Goal: Task Accomplishment & Management: Manage account settings

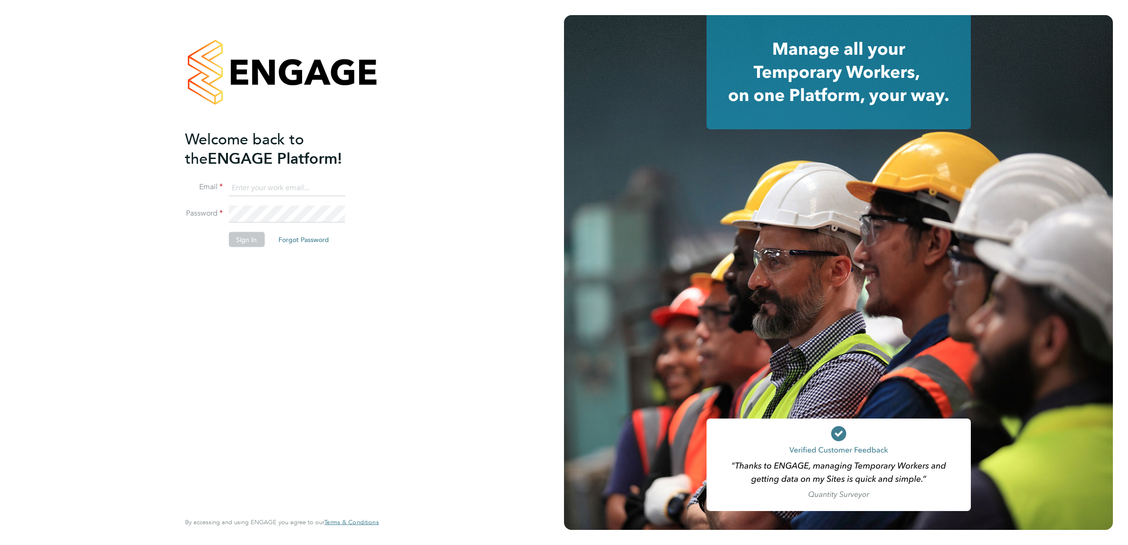
type input "[PERSON_NAME][EMAIL_ADDRESS][PERSON_NAME][DOMAIN_NAME]"
click at [236, 245] on button "Sign In" at bounding box center [246, 239] width 36 height 15
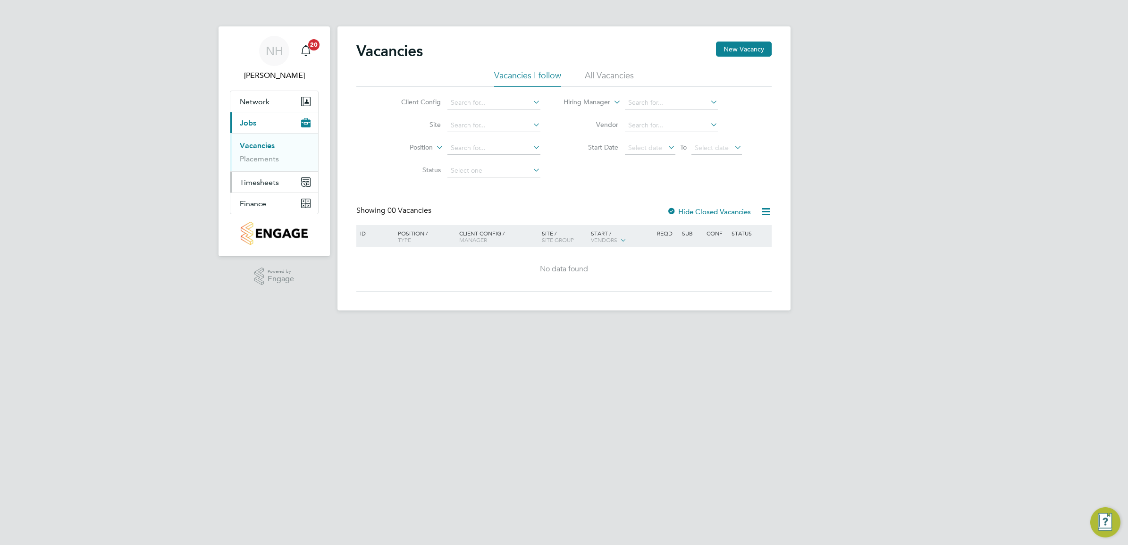
click at [256, 185] on span "Timesheets" at bounding box center [259, 182] width 39 height 9
click at [264, 168] on link "Timesheets" at bounding box center [259, 166] width 39 height 9
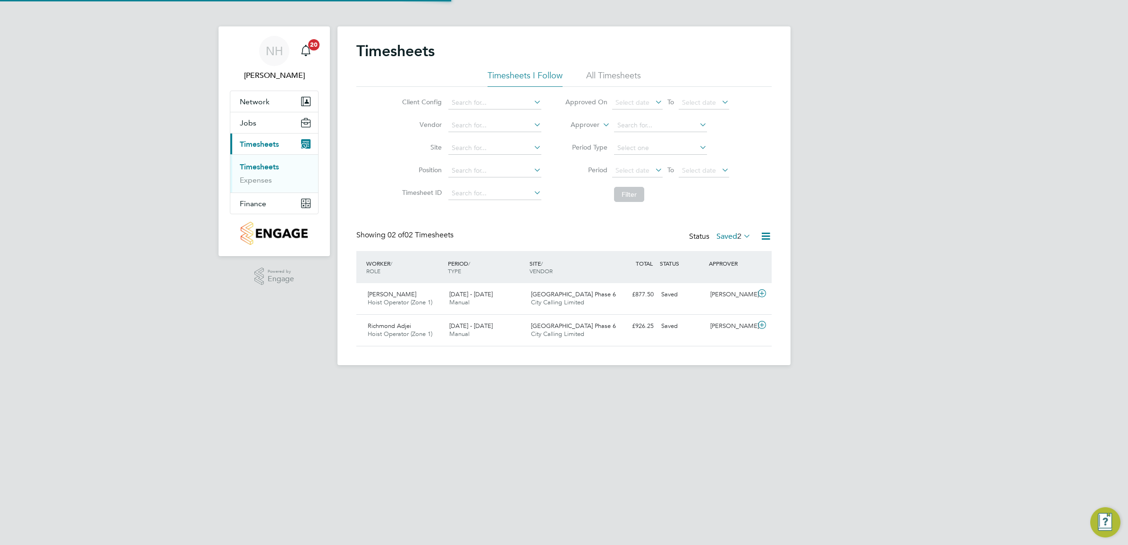
scroll to position [24, 82]
click at [724, 233] on label "Saved 2" at bounding box center [733, 236] width 34 height 9
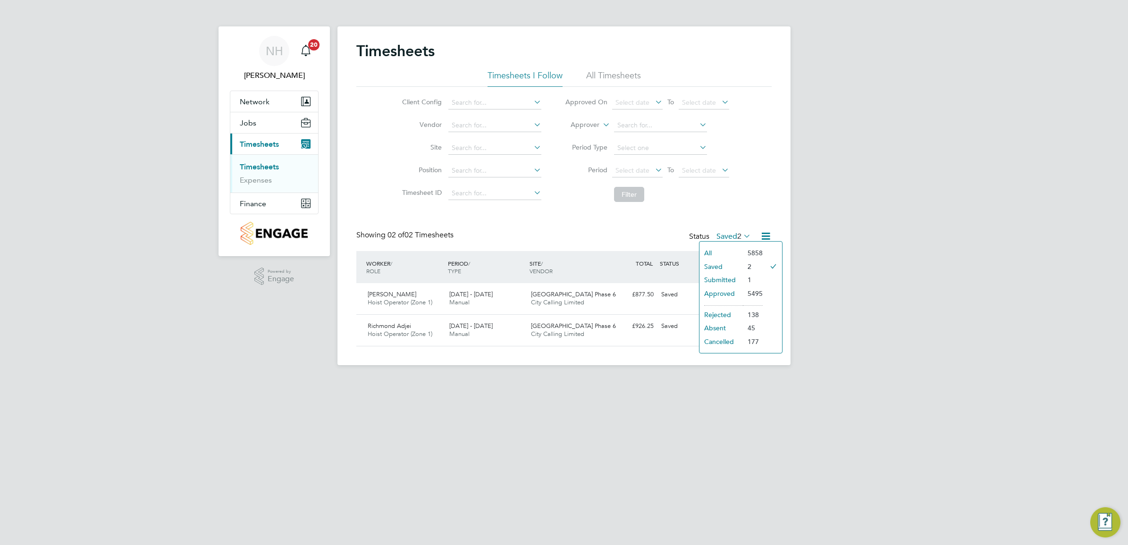
click at [726, 278] on li "Submitted" at bounding box center [720, 279] width 43 height 13
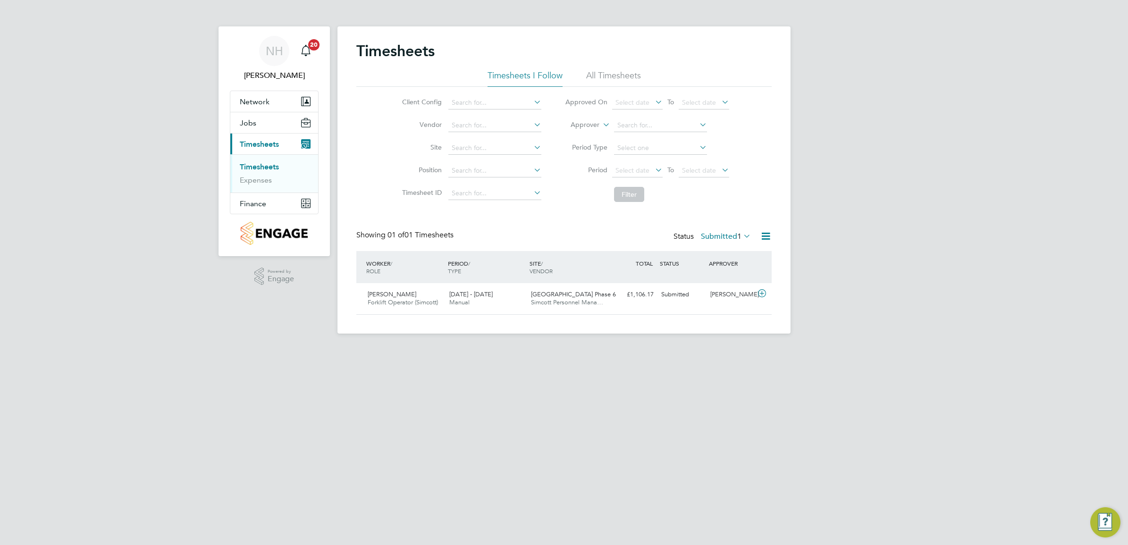
click at [711, 233] on label "Submitted 1" at bounding box center [726, 236] width 50 height 9
click at [706, 267] on li "Saved" at bounding box center [712, 266] width 43 height 13
